Goal: Task Accomplishment & Management: Use online tool/utility

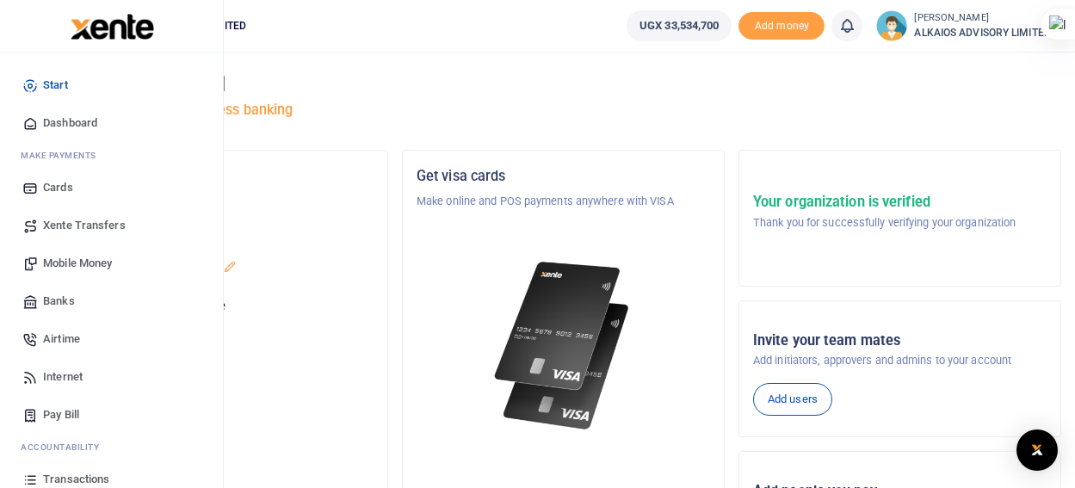
click at [97, 261] on span "Mobile Money" at bounding box center [77, 263] width 69 height 17
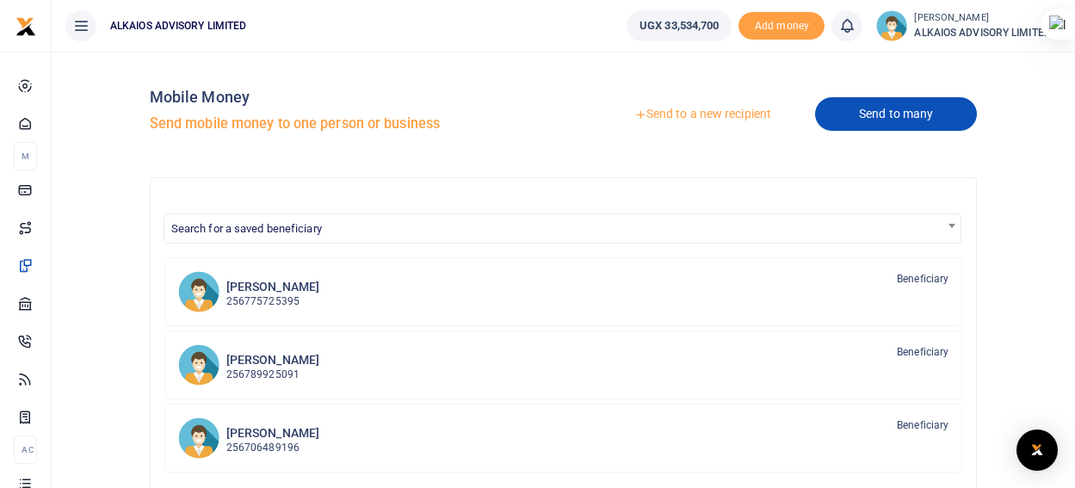
click at [897, 108] on link "Send to many" at bounding box center [896, 114] width 162 height 34
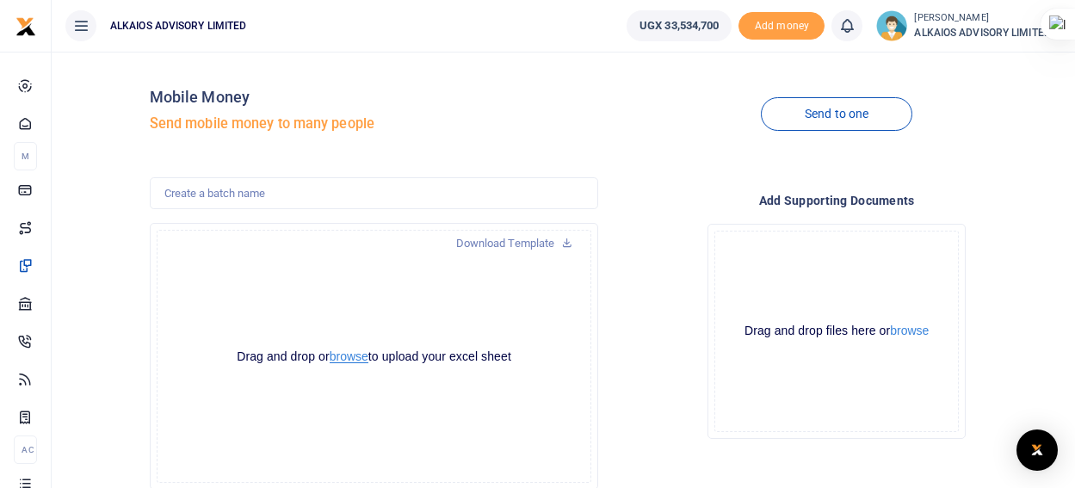
click at [353, 354] on button "browse" at bounding box center [349, 356] width 39 height 13
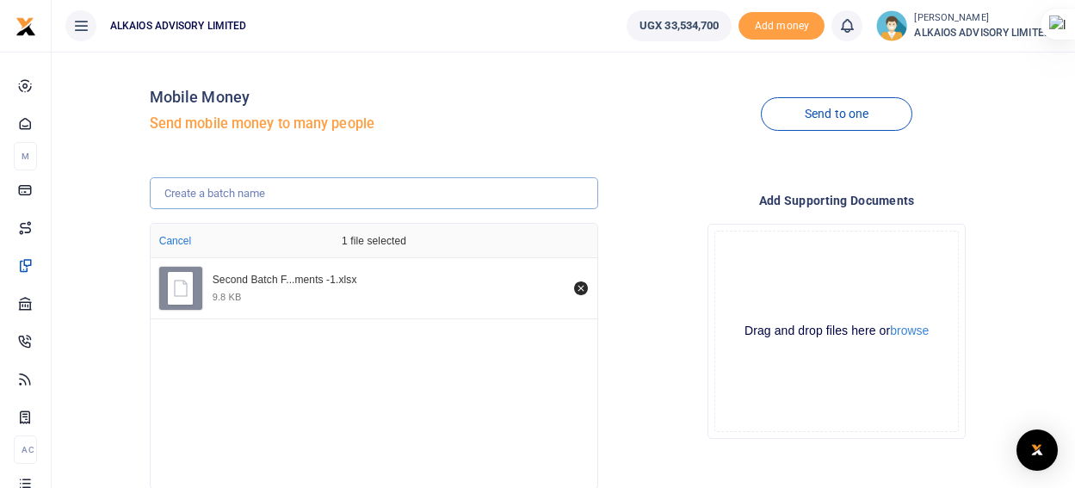
click at [337, 188] on input "text" at bounding box center [374, 193] width 449 height 33
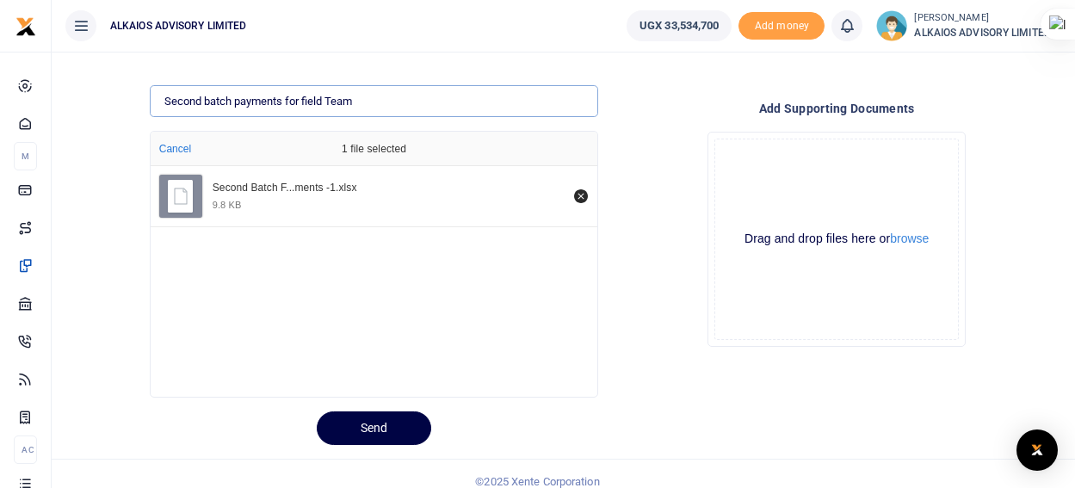
scroll to position [108, 0]
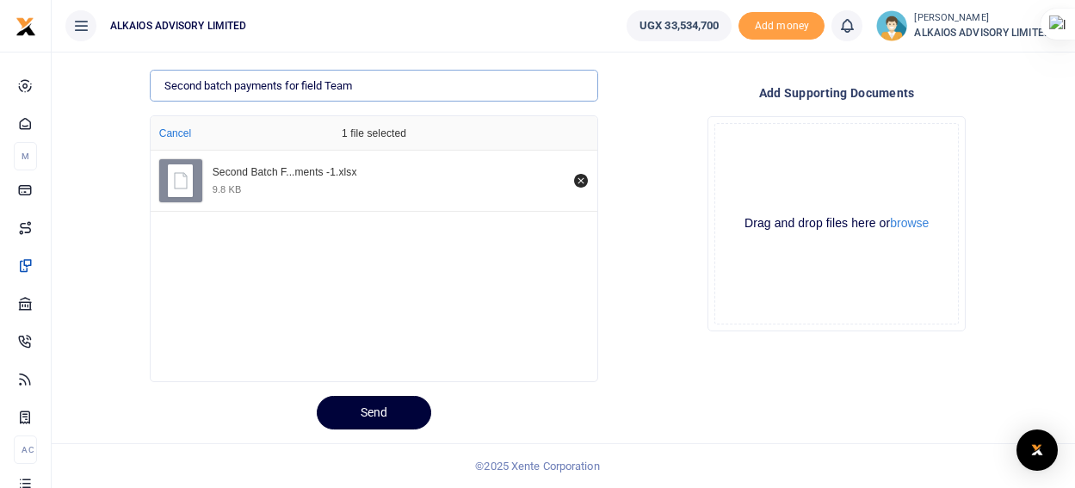
type input "Second batch payments for field Team"
click at [388, 412] on button "Send" at bounding box center [374, 413] width 114 height 34
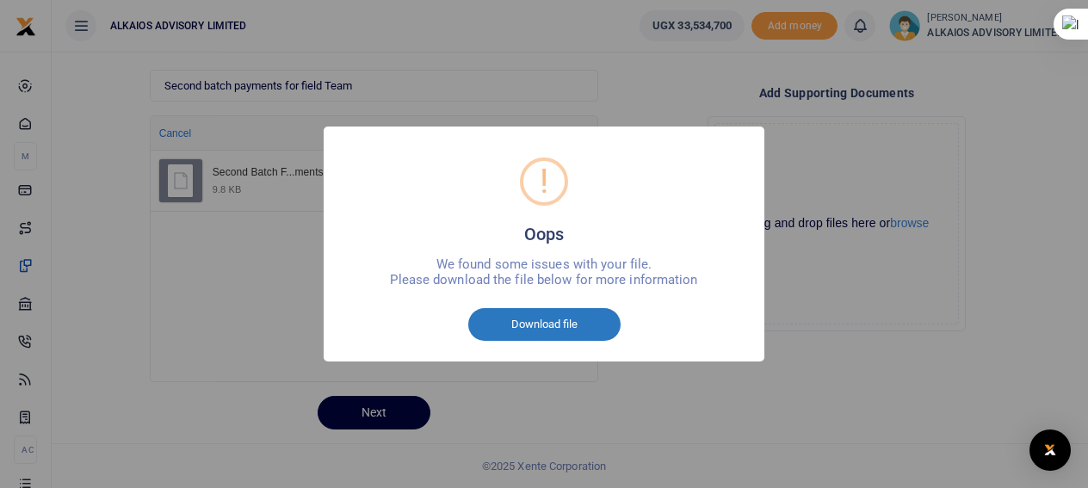
click at [568, 326] on button "Download file" at bounding box center [544, 324] width 152 height 33
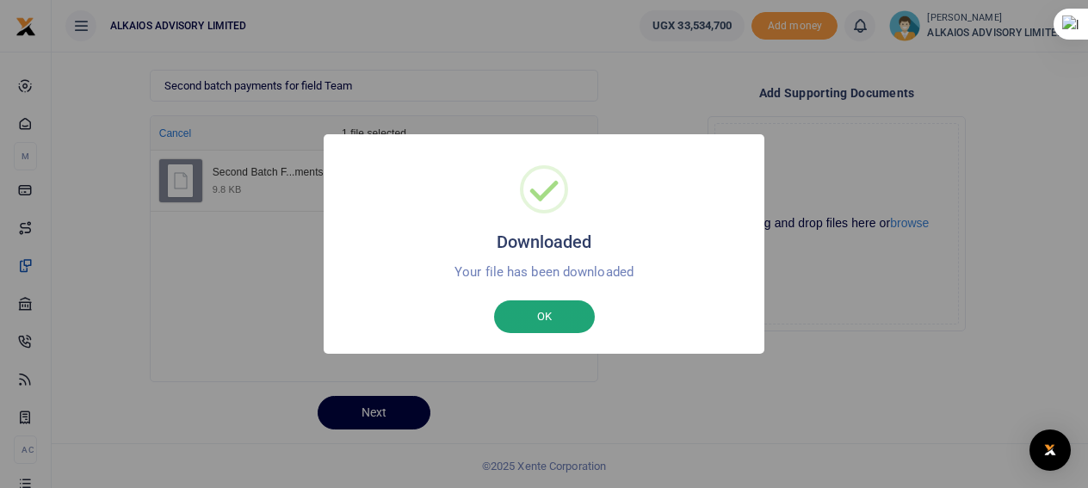
click at [583, 317] on button "OK" at bounding box center [544, 316] width 101 height 33
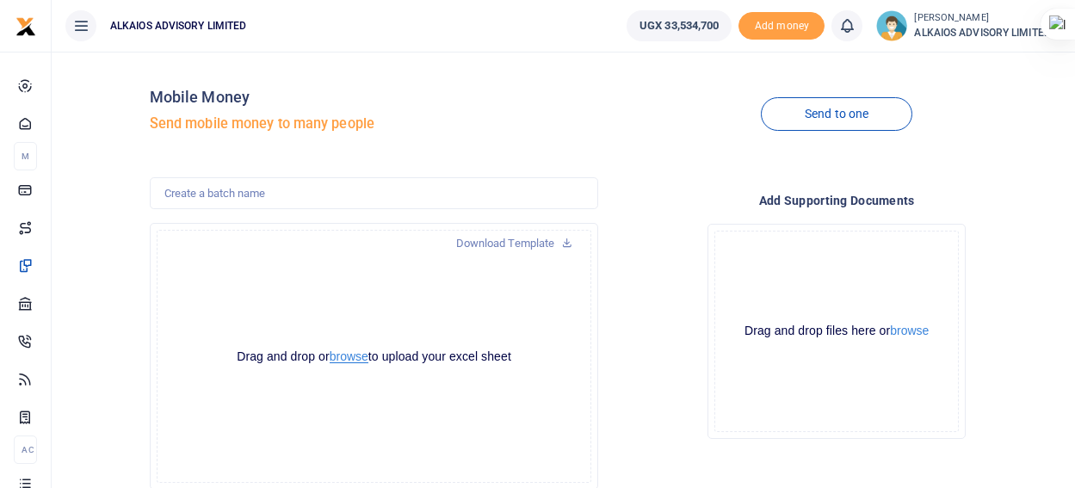
click at [364, 355] on button "browse" at bounding box center [349, 356] width 39 height 13
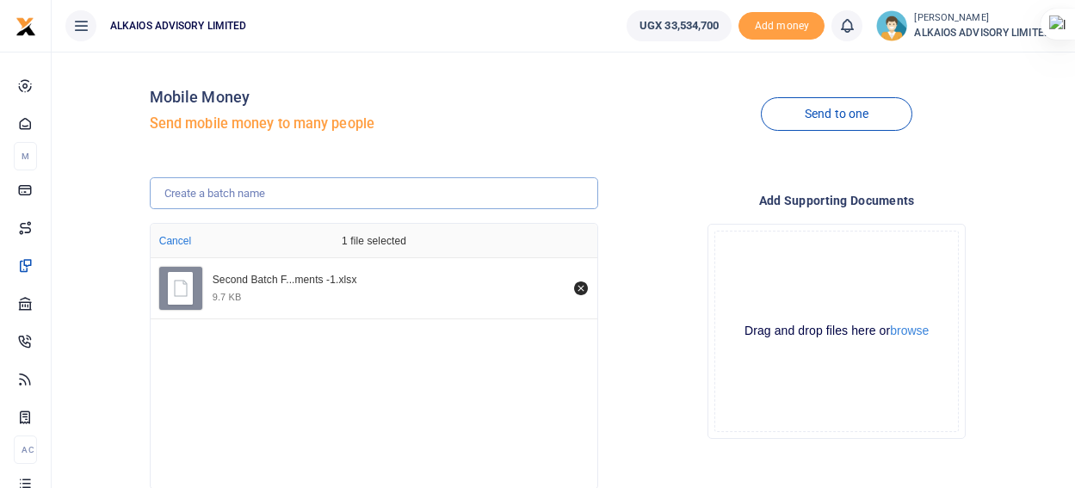
click at [392, 189] on input "text" at bounding box center [374, 193] width 449 height 33
type input "Second batch payments for field Team"
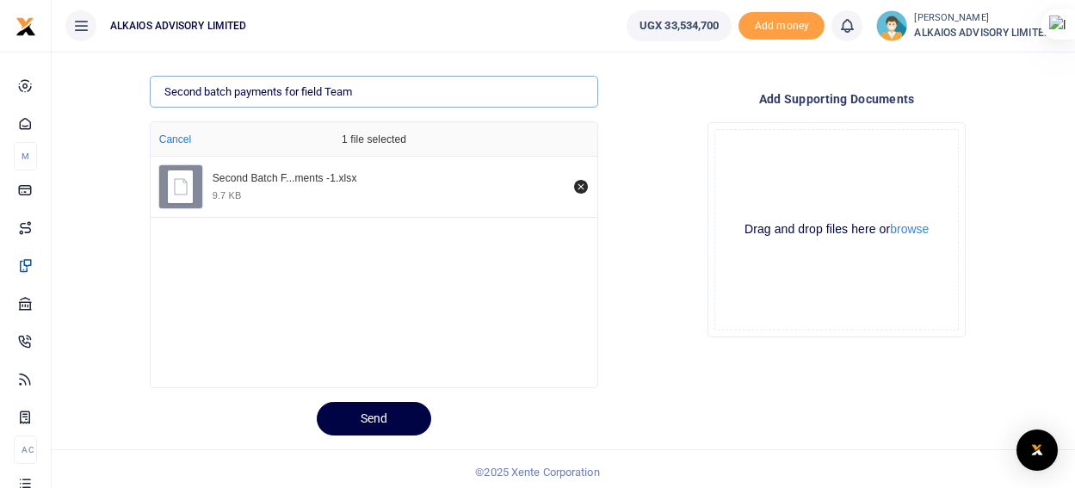
scroll to position [108, 0]
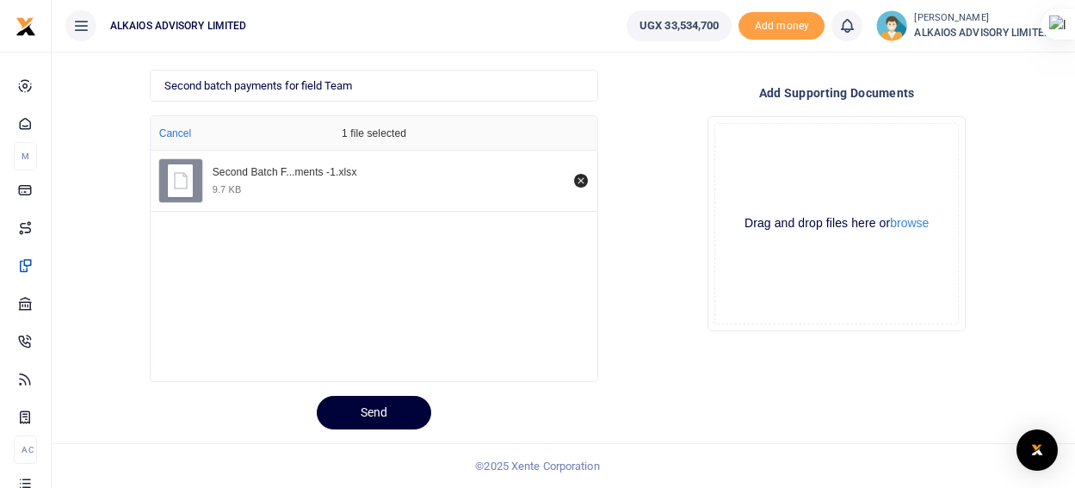
click at [417, 410] on button "Send" at bounding box center [374, 413] width 114 height 34
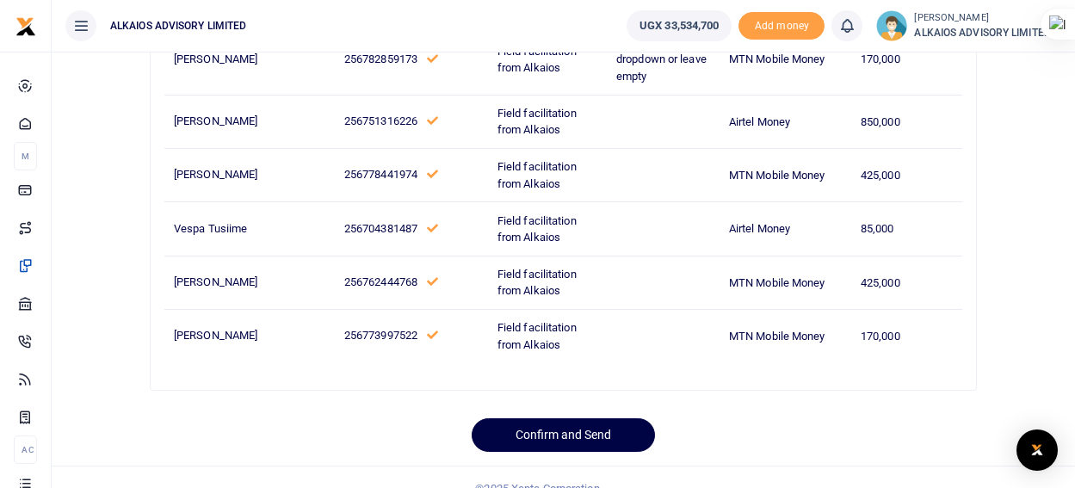
scroll to position [1002, 0]
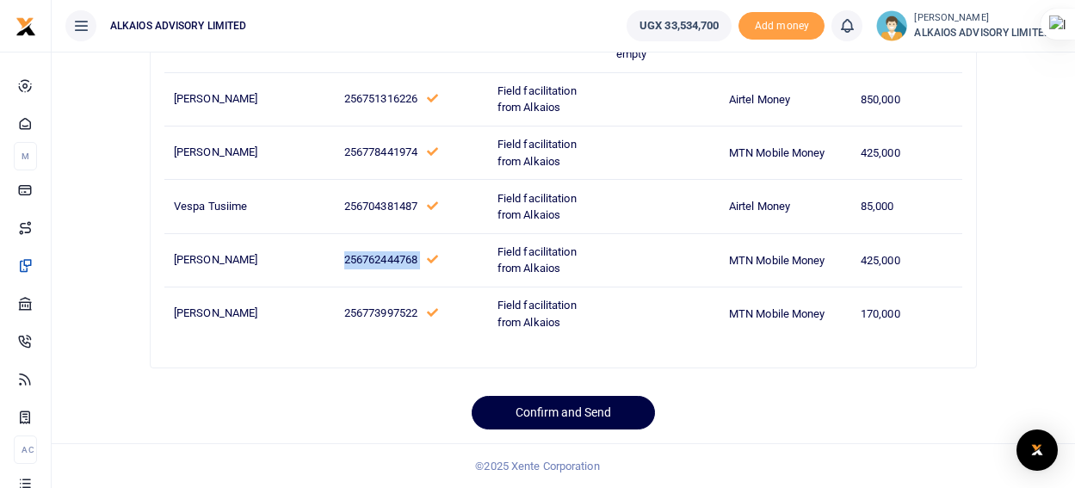
drag, startPoint x: 323, startPoint y: 257, endPoint x: 402, endPoint y: 269, distance: 80.1
click at [402, 269] on td "256762444768" at bounding box center [411, 259] width 153 height 53
copy p "256762444768"
click at [572, 405] on button "Confirm and Send" at bounding box center [563, 413] width 183 height 34
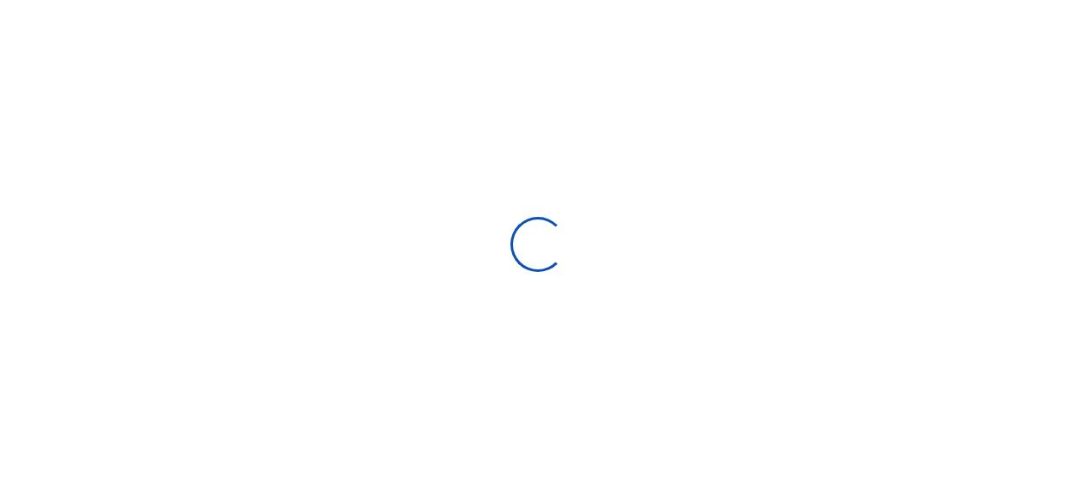
scroll to position [108, 0]
